Goal: Communication & Community: Answer question/provide support

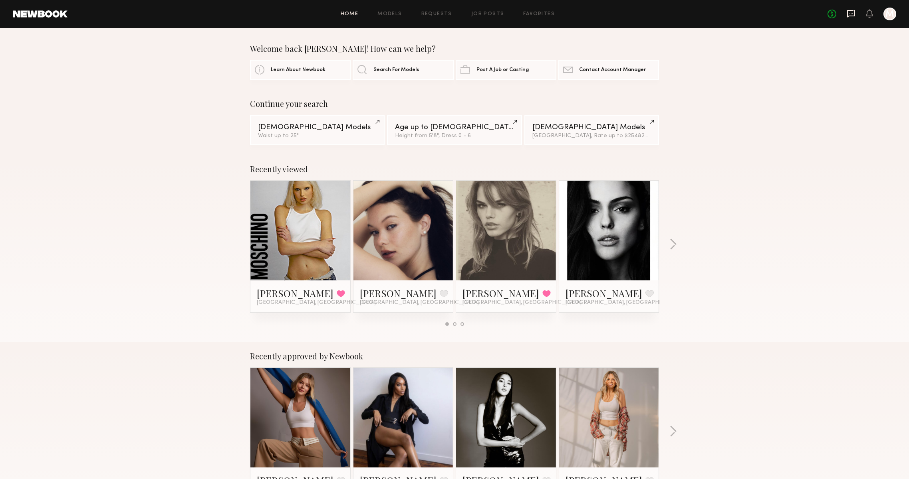
click at [847, 14] on icon at bounding box center [851, 14] width 8 height 8
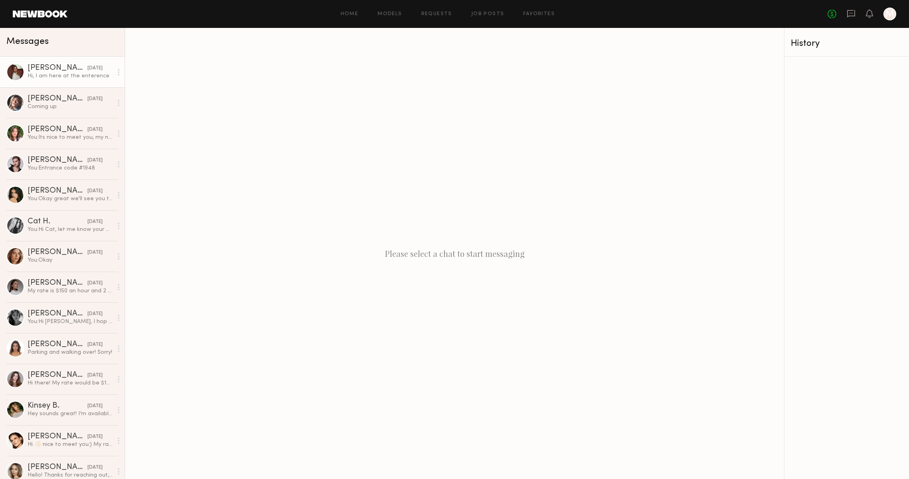
click at [85, 78] on div "Hi, I am here at the enterence" at bounding box center [70, 76] width 85 height 8
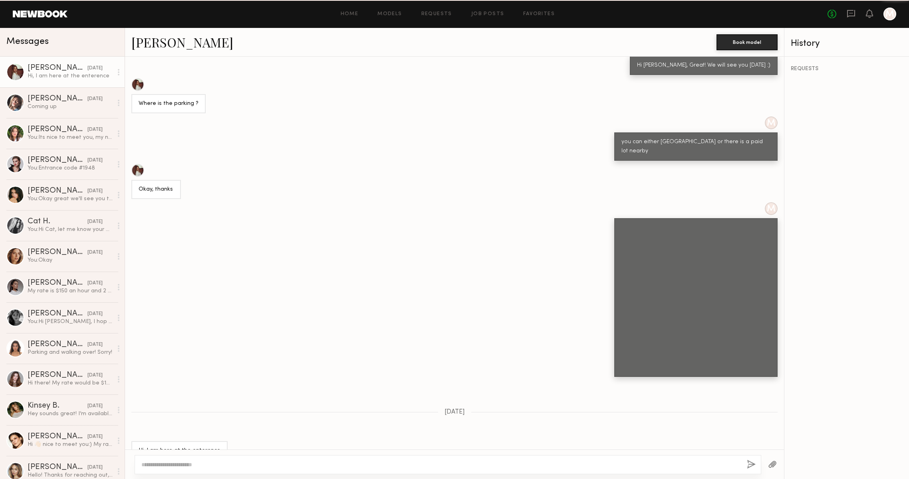
scroll to position [730, 0]
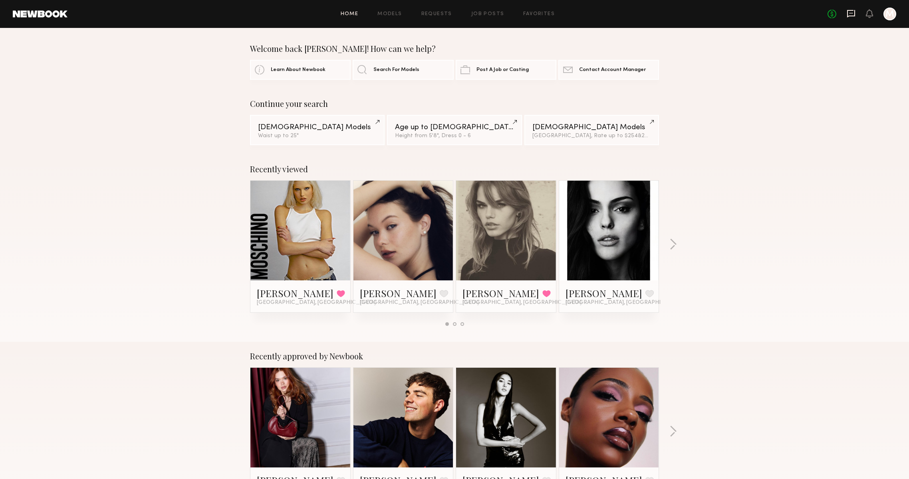
click at [847, 14] on icon at bounding box center [851, 14] width 8 height 8
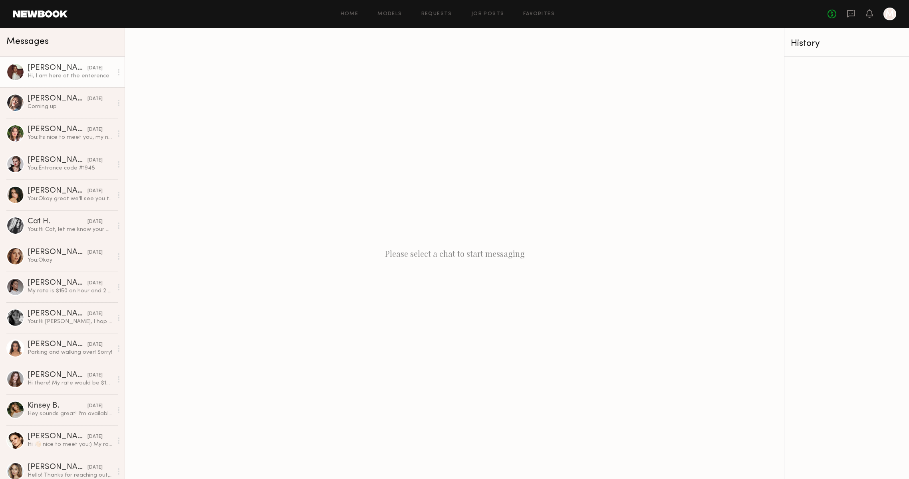
click at [87, 67] on div "[DATE]" at bounding box center [94, 69] width 15 height 8
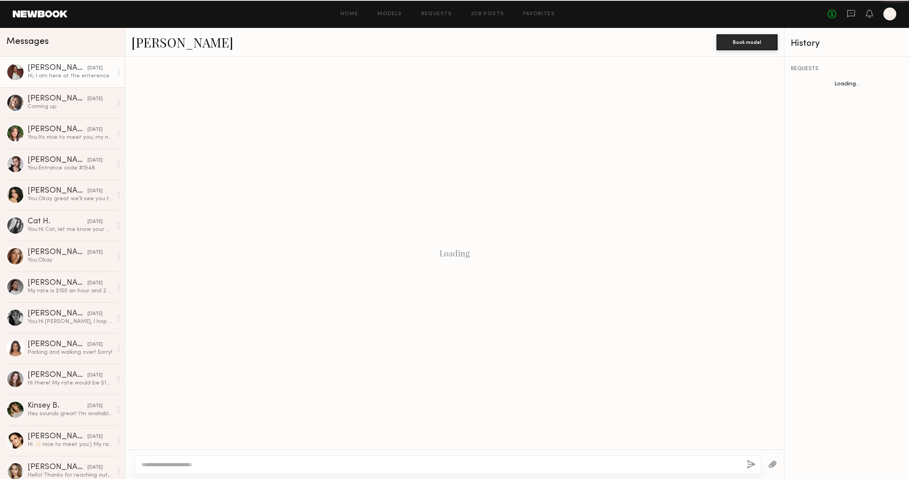
scroll to position [730, 0]
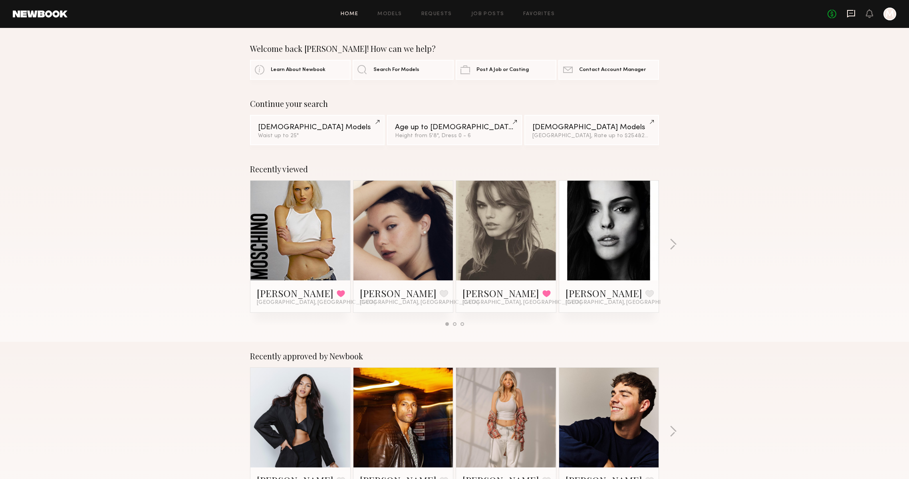
click at [846, 13] on icon at bounding box center [850, 13] width 9 height 9
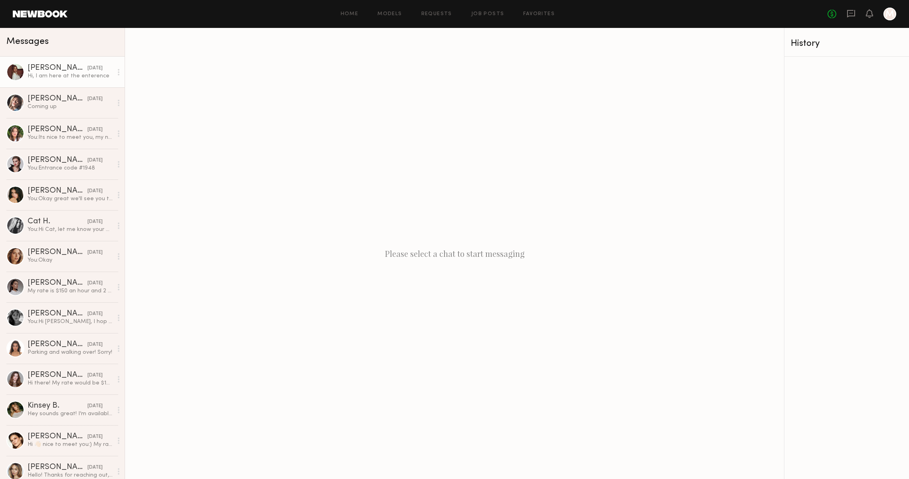
click at [44, 80] on link "[PERSON_NAME] [DATE] Hi, I am here at the enterence" at bounding box center [62, 72] width 125 height 31
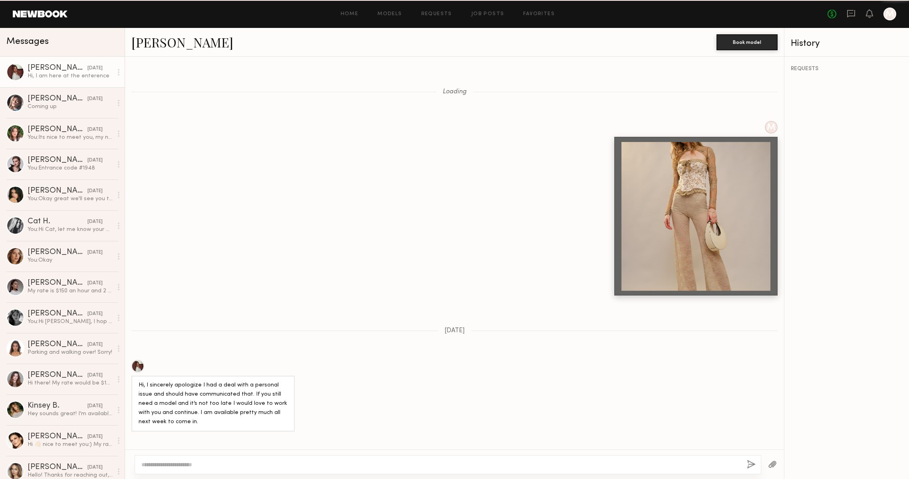
scroll to position [730, 0]
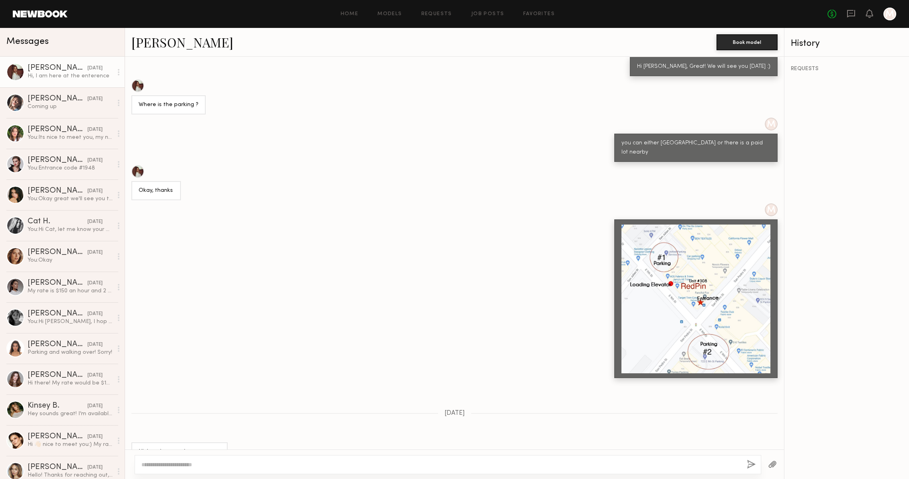
click at [402, 166] on div "Okay, thanks" at bounding box center [454, 182] width 659 height 35
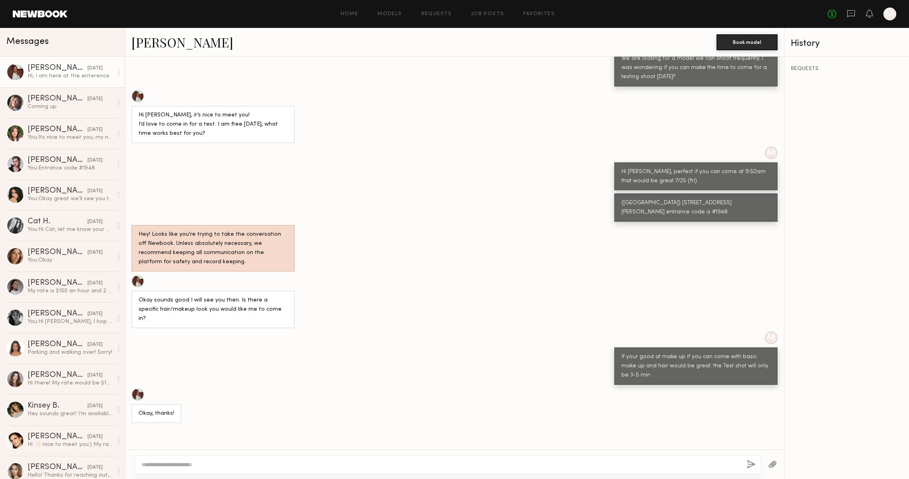
scroll to position [372, 0]
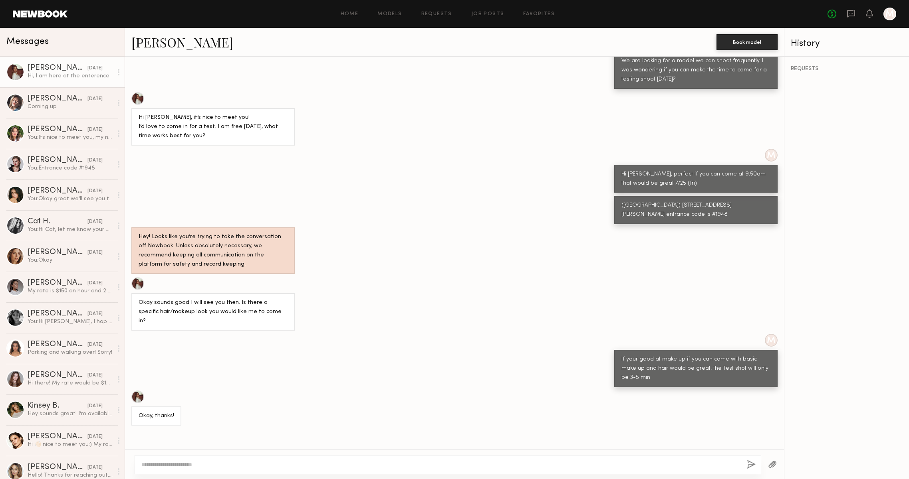
click at [53, 18] on header "Home Models Requests Job Posts Favorites Sign Out No fees up to $5,000 M" at bounding box center [454, 14] width 909 height 28
click at [55, 15] on link at bounding box center [40, 13] width 55 height 7
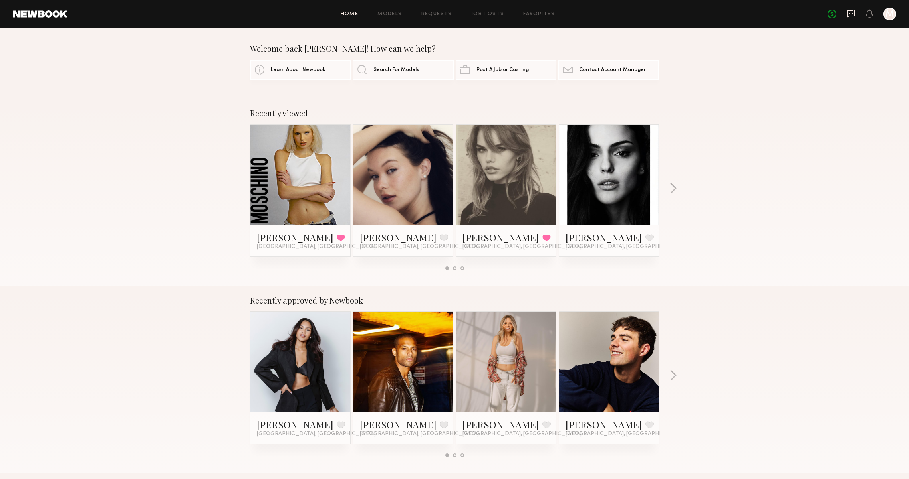
click at [846, 9] on icon at bounding box center [850, 13] width 9 height 9
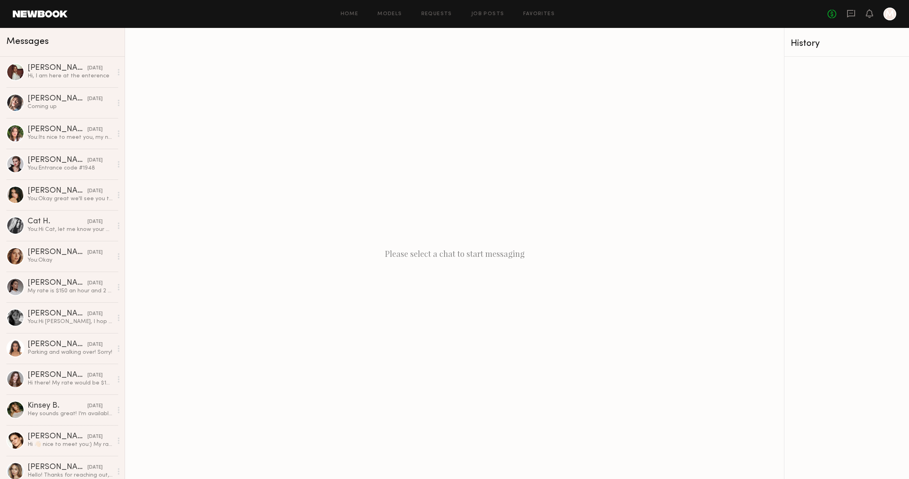
click at [526, 16] on div "Home Models Requests Job Posts Favorites Sign Out No fees up to $5,000 M" at bounding box center [481, 14] width 828 height 13
click at [525, 13] on link "Favorites" at bounding box center [539, 14] width 32 height 5
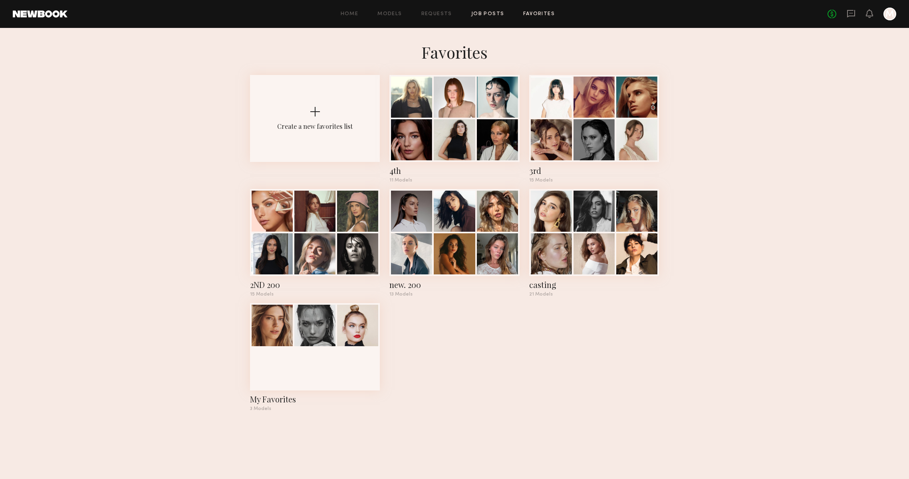
click at [478, 12] on link "Job Posts" at bounding box center [487, 14] width 33 height 5
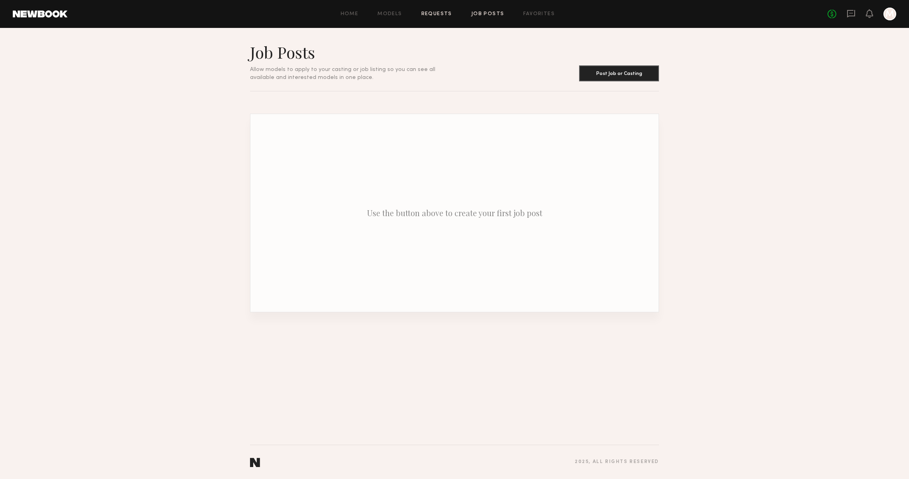
click at [430, 12] on link "Requests" at bounding box center [436, 14] width 31 height 5
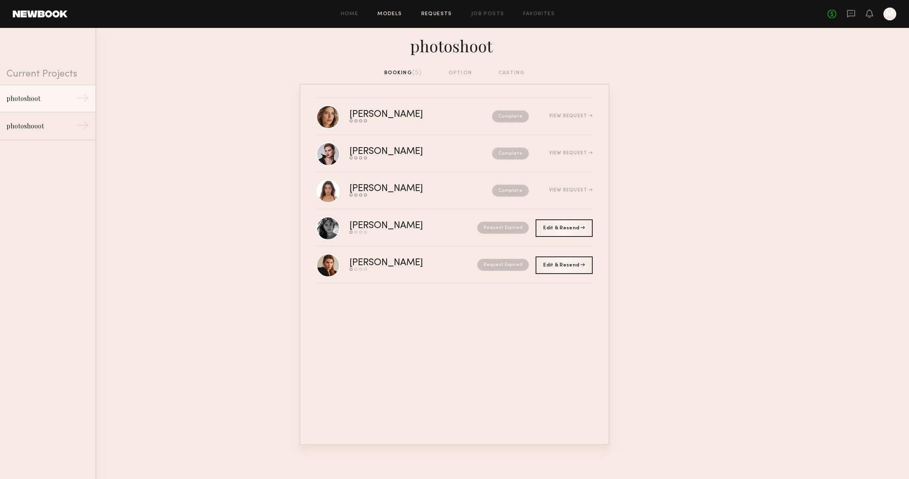
click at [388, 12] on link "Models" at bounding box center [389, 14] width 24 height 5
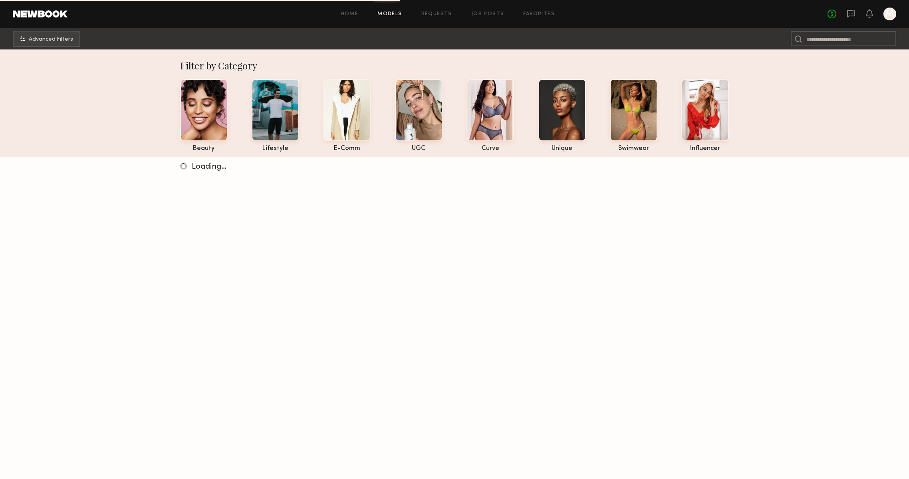
click at [350, 16] on div "Home Models Requests Job Posts Favorites Sign Out No fees up to $5,000 M" at bounding box center [481, 14] width 828 height 13
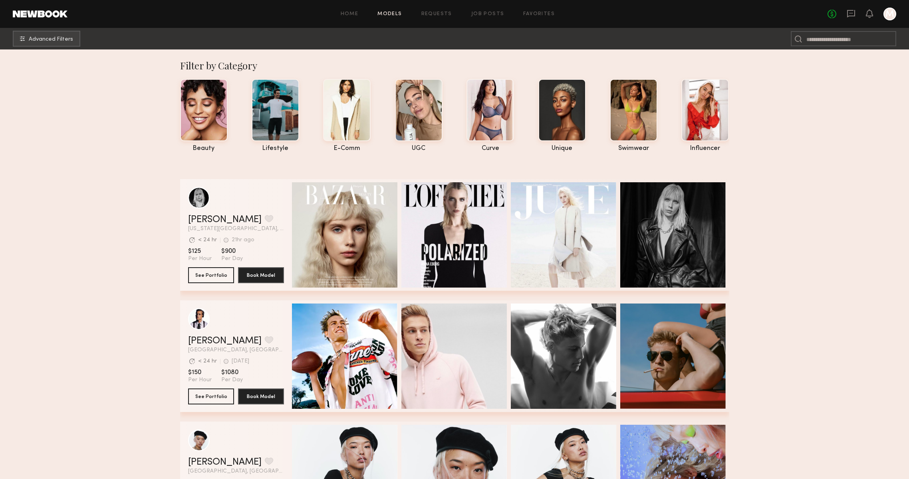
click at [287, 5] on header "Home Models Requests Job Posts Favorites Sign Out No fees up to $5,000 M" at bounding box center [454, 14] width 909 height 28
